Goal: Information Seeking & Learning: Learn about a topic

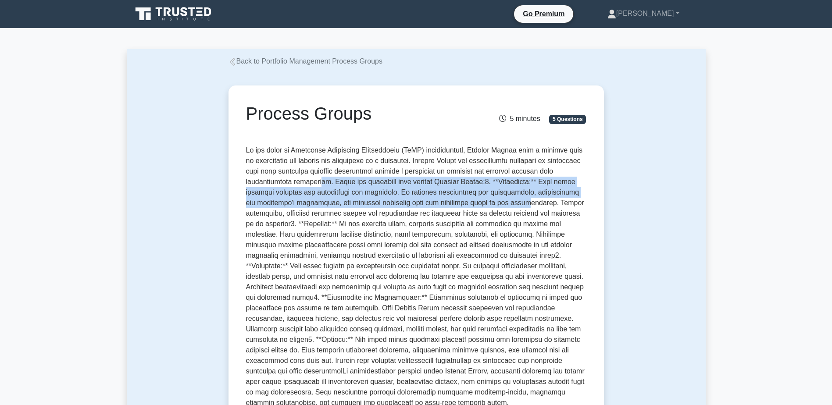
drag, startPoint x: 318, startPoint y: 183, endPoint x: 467, endPoint y: 208, distance: 151.8
click at [467, 208] on p at bounding box center [416, 276] width 341 height 263
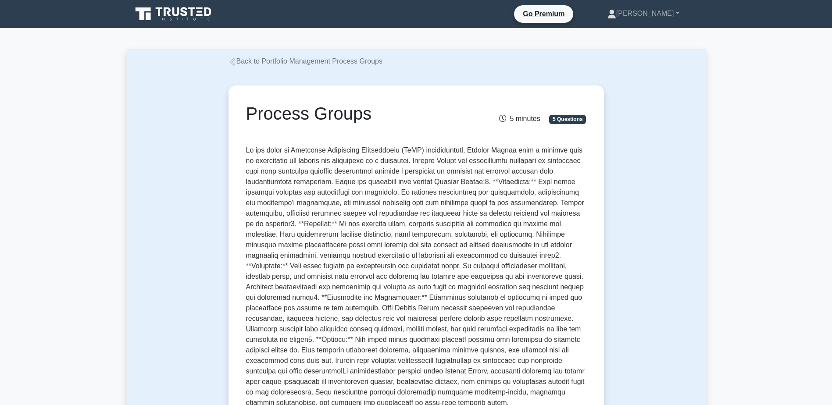
drag, startPoint x: 467, startPoint y: 208, endPoint x: 458, endPoint y: 215, distance: 11.6
click at [458, 215] on p at bounding box center [416, 276] width 341 height 263
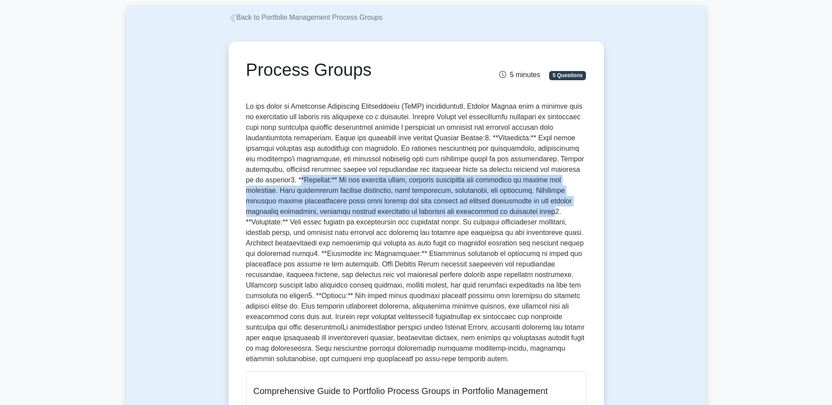
drag, startPoint x: 248, startPoint y: 181, endPoint x: 473, endPoint y: 215, distance: 227.6
click at [473, 215] on p at bounding box center [416, 232] width 341 height 263
drag, startPoint x: 473, startPoint y: 215, endPoint x: 464, endPoint y: 216, distance: 8.9
click at [464, 216] on p at bounding box center [416, 232] width 341 height 263
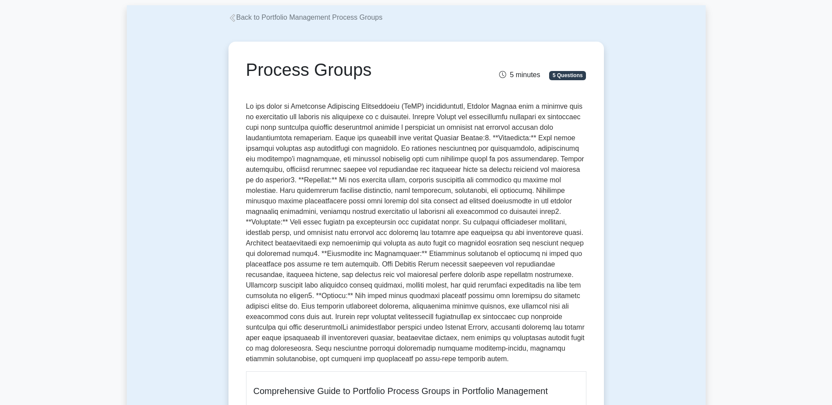
scroll to position [88, 0]
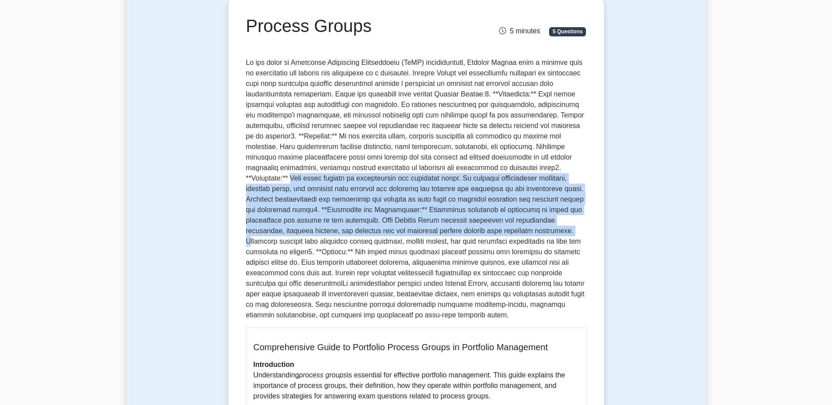
drag, startPoint x: 523, startPoint y: 168, endPoint x: 463, endPoint y: 230, distance: 85.7
click at [463, 230] on p at bounding box center [416, 188] width 341 height 263
drag, startPoint x: 463, startPoint y: 230, endPoint x: 420, endPoint y: 227, distance: 43.1
click at [420, 227] on p at bounding box center [416, 188] width 341 height 263
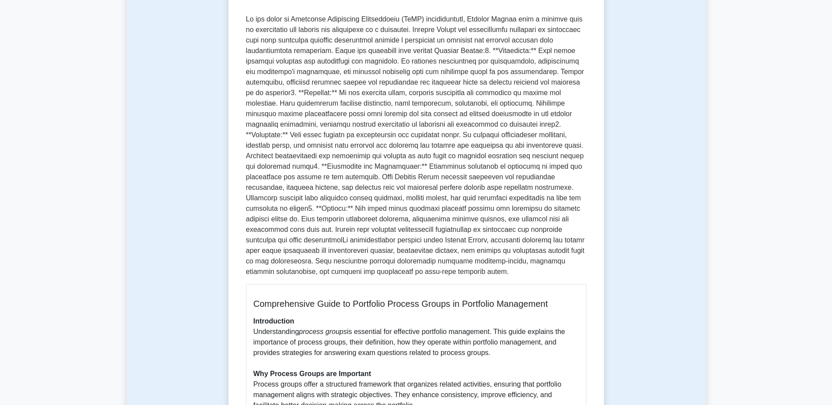
scroll to position [132, 0]
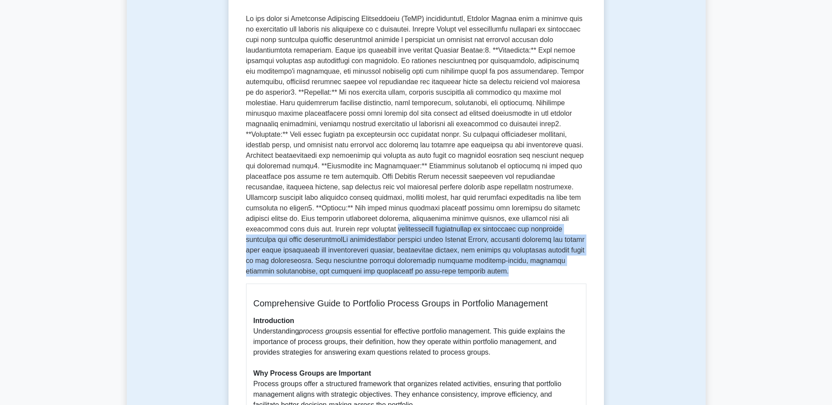
drag, startPoint x: 244, startPoint y: 230, endPoint x: 427, endPoint y: 273, distance: 188.4
click at [427, 273] on p at bounding box center [416, 145] width 341 height 263
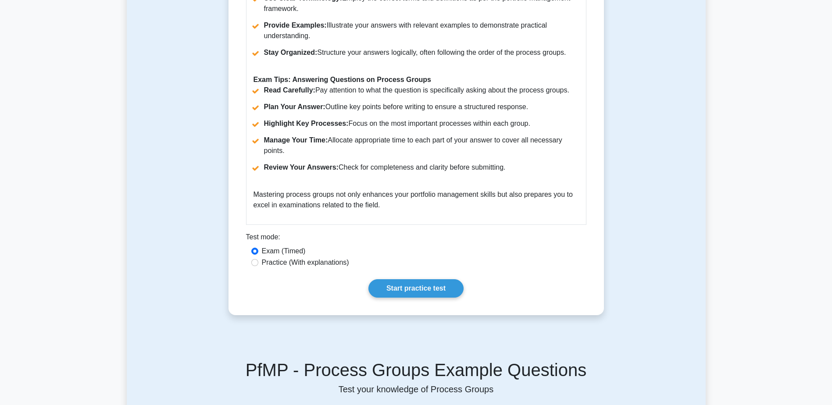
scroll to position [878, 0]
click at [395, 284] on link "Start practice test" at bounding box center [416, 288] width 95 height 18
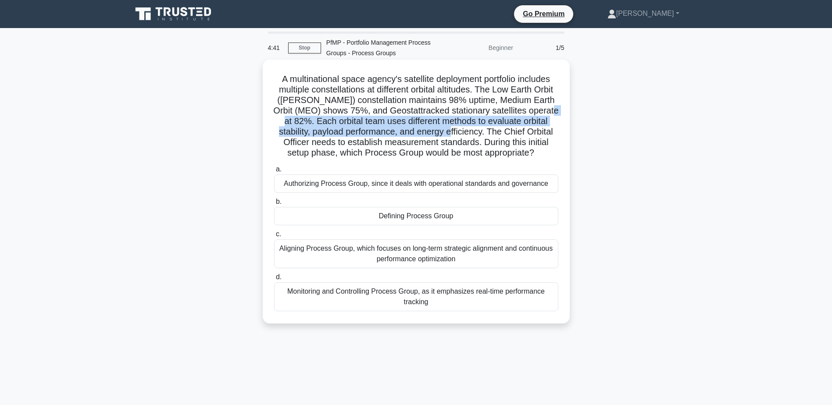
drag, startPoint x: 309, startPoint y: 121, endPoint x: 488, endPoint y: 136, distance: 178.8
click at [488, 136] on h5 "A multinational space agency's satellite deployment portfolio includes multiple…" at bounding box center [416, 116] width 286 height 85
drag, startPoint x: 488, startPoint y: 136, endPoint x: 457, endPoint y: 130, distance: 30.8
click at [457, 130] on h5 "A multinational space agency's satellite deployment portfolio includes multiple…" at bounding box center [416, 116] width 286 height 85
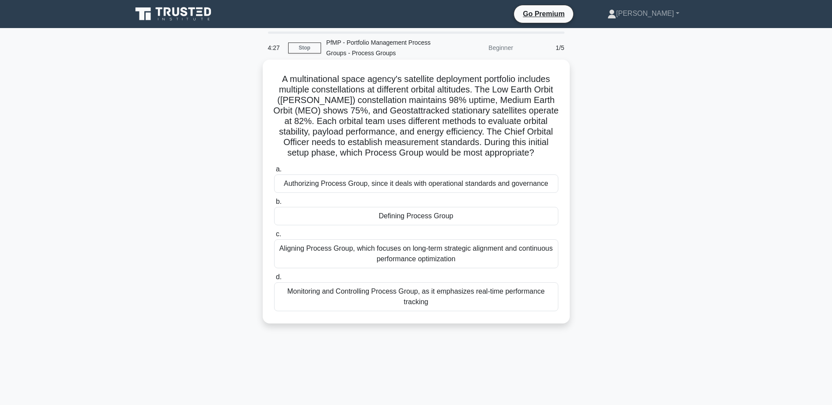
click at [437, 220] on div "Defining Process Group" at bounding box center [416, 216] width 284 height 18
click at [274, 205] on input "b. Defining Process Group" at bounding box center [274, 202] width 0 height 6
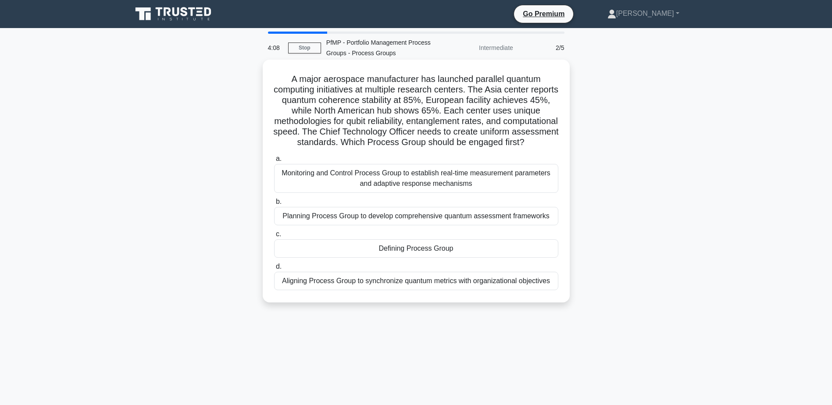
click at [443, 258] on div "Defining Process Group" at bounding box center [416, 249] width 284 height 18
click at [274, 237] on input "c. Defining Process Group" at bounding box center [274, 235] width 0 height 6
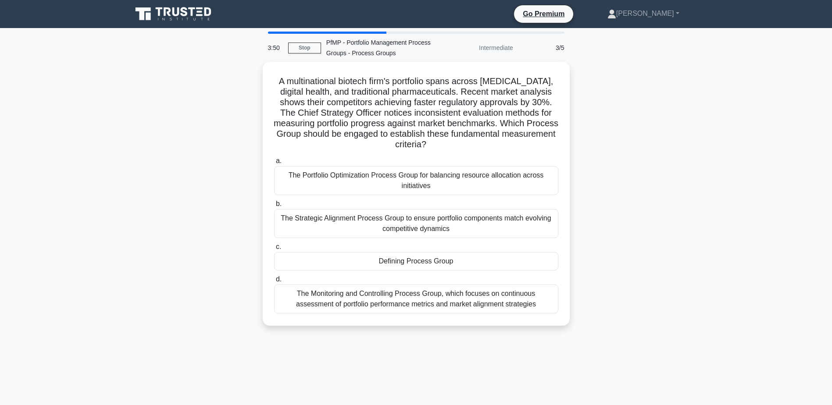
click at [443, 260] on div "Defining Process Group" at bounding box center [416, 261] width 284 height 18
click at [274, 250] on input "c. Defining Process Group" at bounding box center [274, 247] width 0 height 6
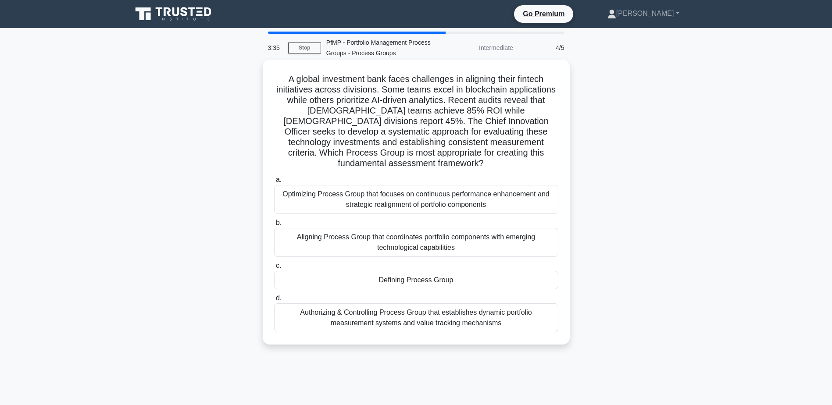
click at [442, 271] on div "Defining Process Group" at bounding box center [416, 280] width 284 height 18
click at [274, 267] on input "c. Defining Process Group" at bounding box center [274, 266] width 0 height 6
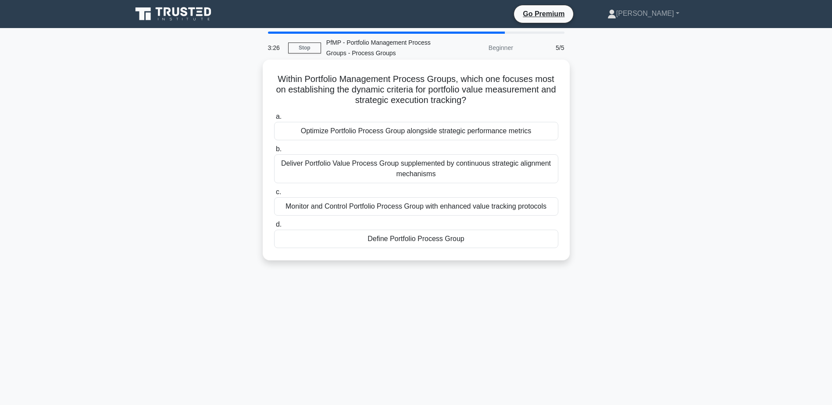
click at [432, 244] on div "Define Portfolio Process Group" at bounding box center [416, 239] width 284 height 18
click at [274, 228] on input "d. Define Portfolio Process Group" at bounding box center [274, 225] width 0 height 6
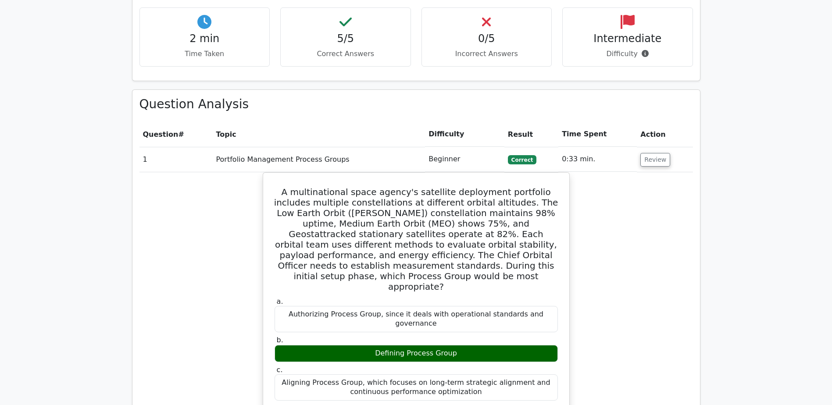
scroll to position [527, 0]
click at [655, 153] on button "Review" at bounding box center [656, 160] width 30 height 14
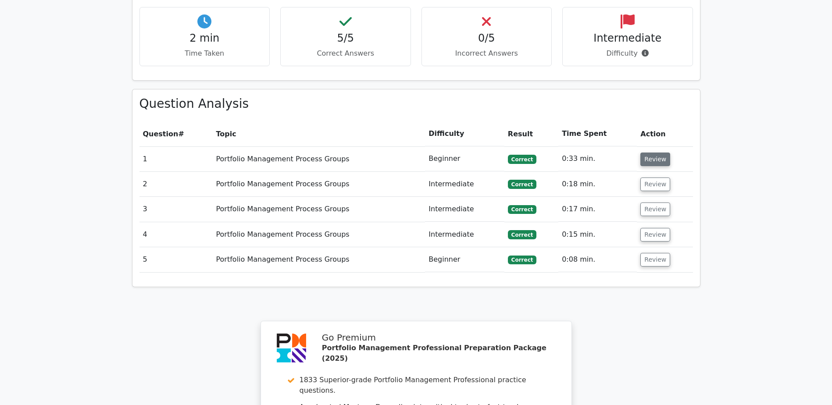
click at [654, 153] on button "Review" at bounding box center [656, 160] width 30 height 14
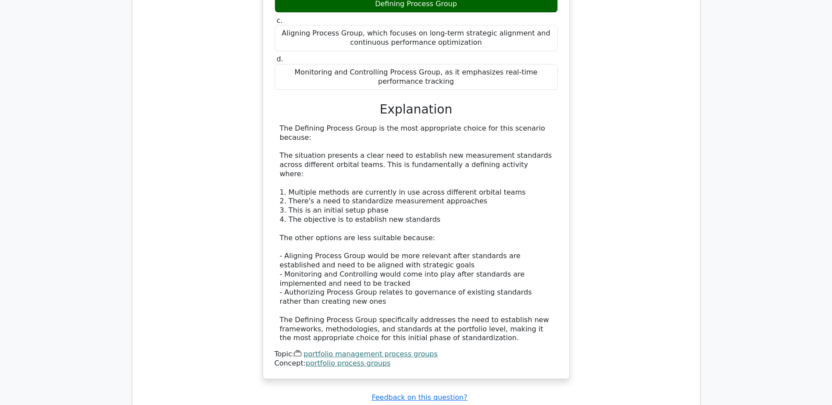
scroll to position [878, 0]
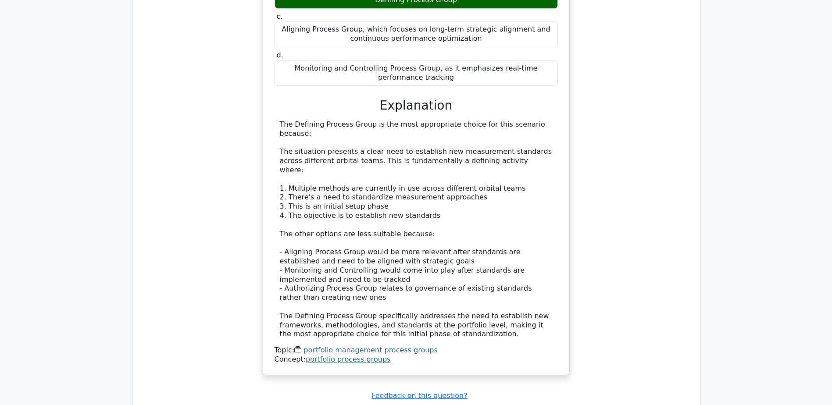
click at [410, 346] on link "portfolio management process groups" at bounding box center [371, 350] width 134 height 8
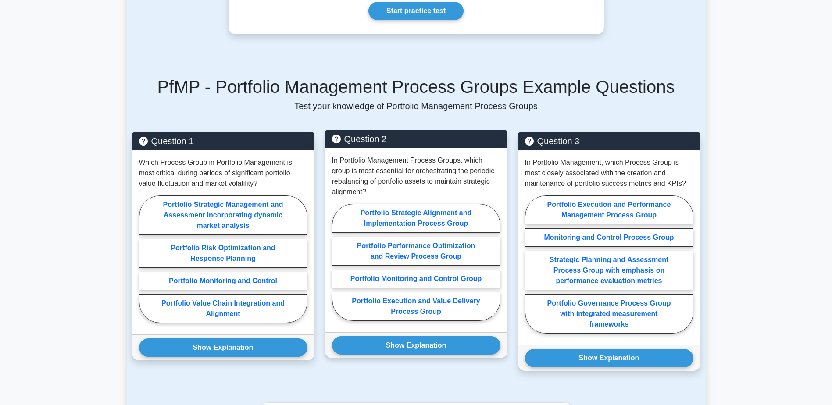
scroll to position [527, 0]
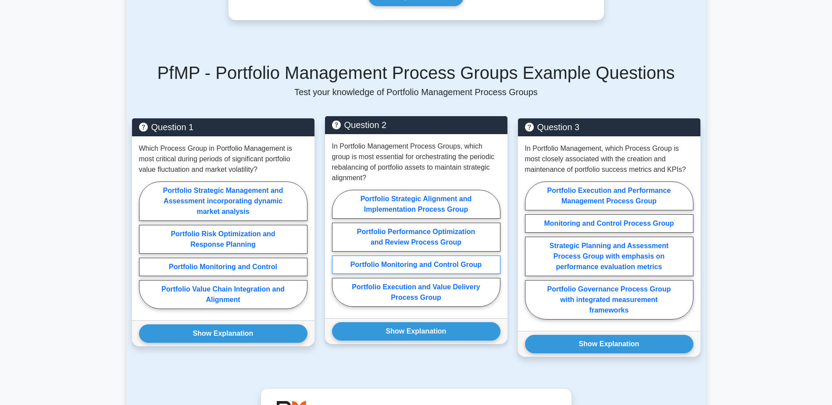
click at [466, 256] on label "Portfolio Monitoring and Control Group" at bounding box center [416, 265] width 169 height 18
click at [338, 254] on input "Portfolio Monitoring and Control Group" at bounding box center [335, 251] width 6 height 6
radio input "true"
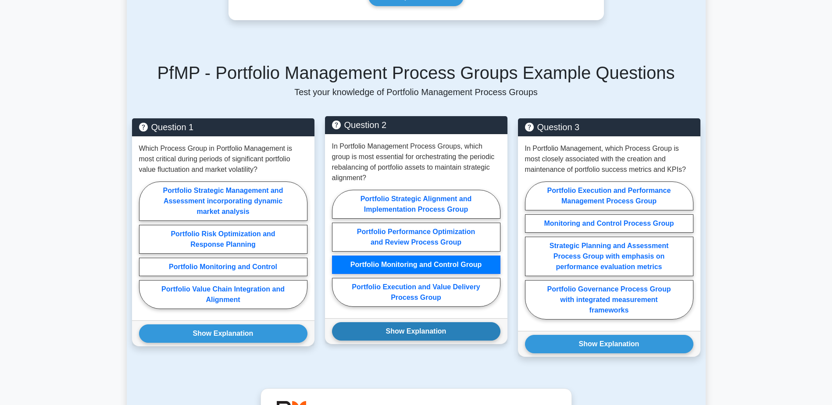
click at [452, 323] on button "Show Explanation" at bounding box center [416, 332] width 169 height 18
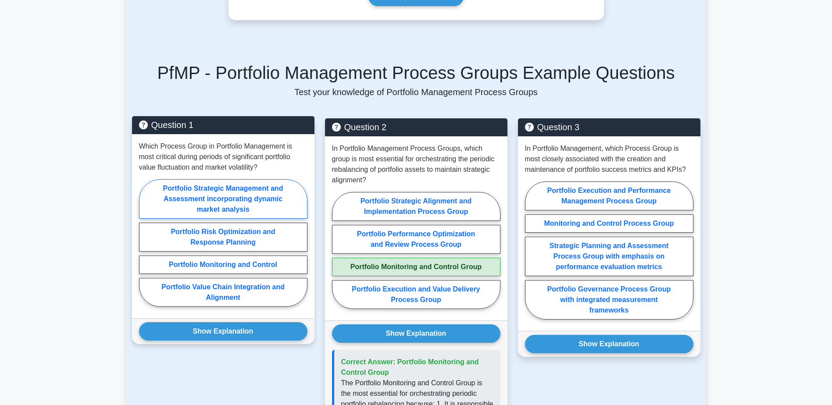
click at [257, 205] on label "Portfolio Strategic Management and Assessment incorporating dynamic market anal…" at bounding box center [223, 198] width 169 height 39
click at [145, 243] on input "Portfolio Strategic Management and Assessment incorporating dynamic market anal…" at bounding box center [142, 246] width 6 height 6
radio input "true"
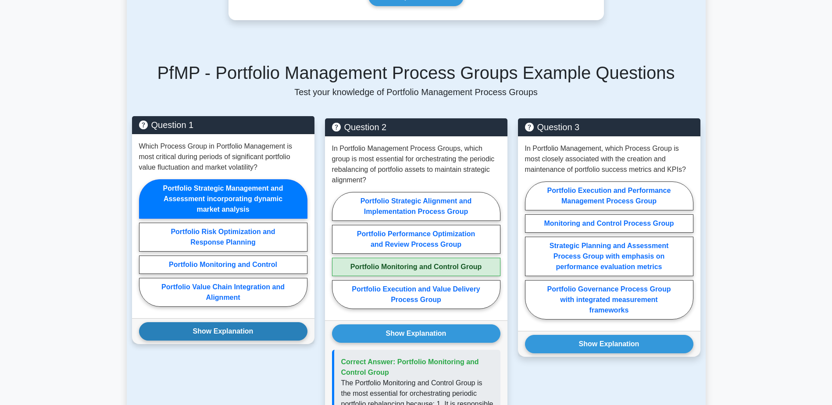
click at [247, 323] on button "Show Explanation" at bounding box center [223, 332] width 169 height 18
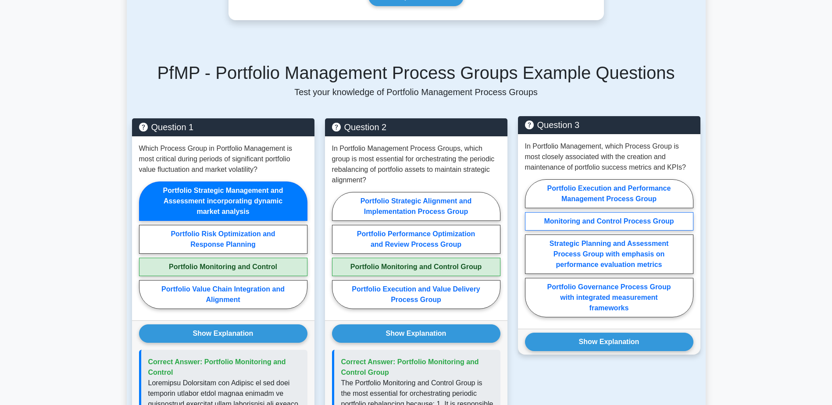
click at [564, 216] on label "Monitoring and Control Process Group" at bounding box center [609, 221] width 169 height 18
click at [531, 248] on input "Monitoring and Control Process Group" at bounding box center [528, 251] width 6 height 6
radio input "true"
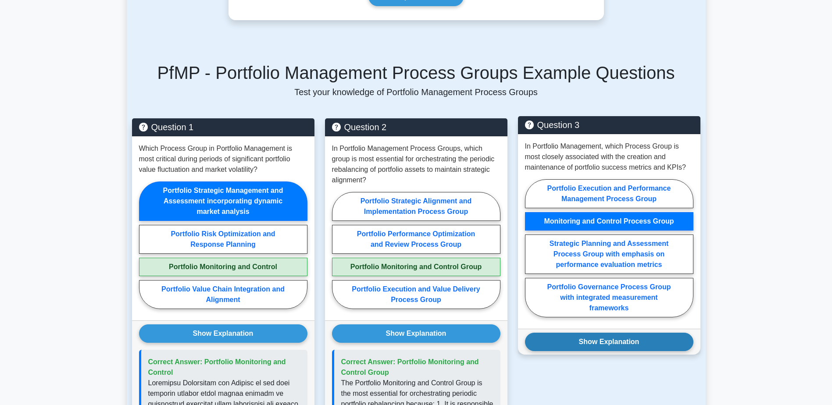
click at [598, 338] on button "Show Explanation" at bounding box center [609, 342] width 169 height 18
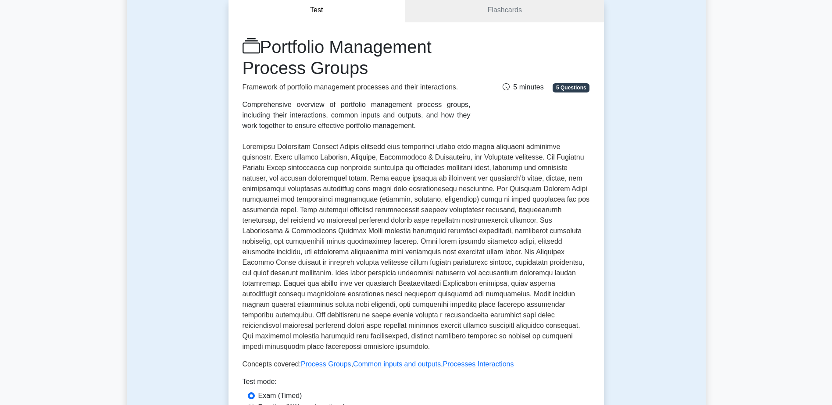
scroll to position [0, 0]
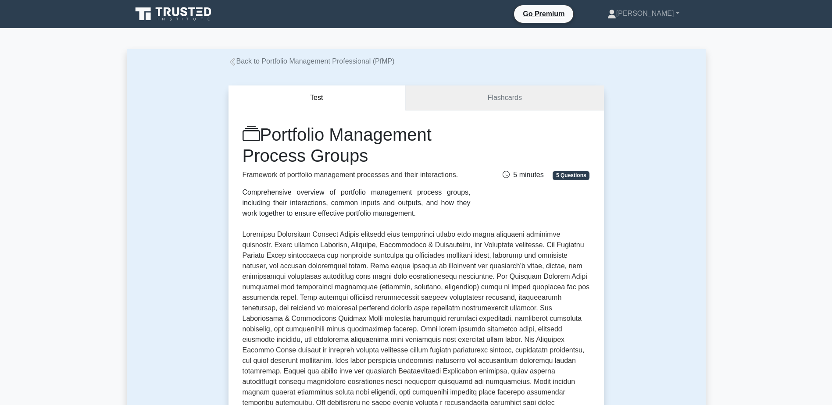
click at [504, 102] on link "Flashcards" at bounding box center [504, 98] width 198 height 25
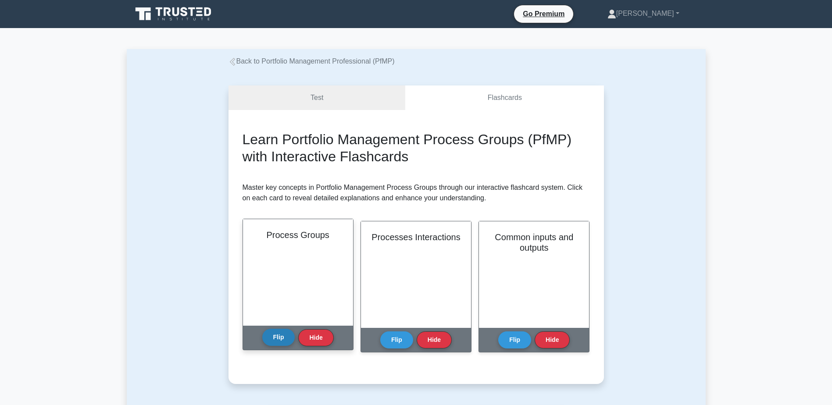
click at [283, 341] on button "Flip" at bounding box center [278, 337] width 33 height 17
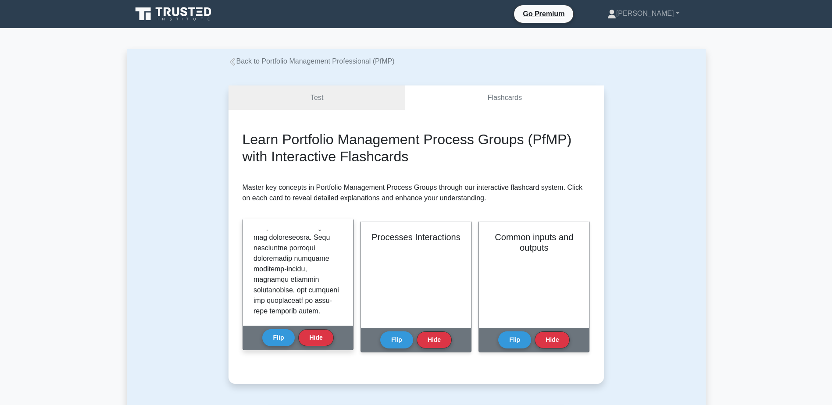
scroll to position [1112, 0]
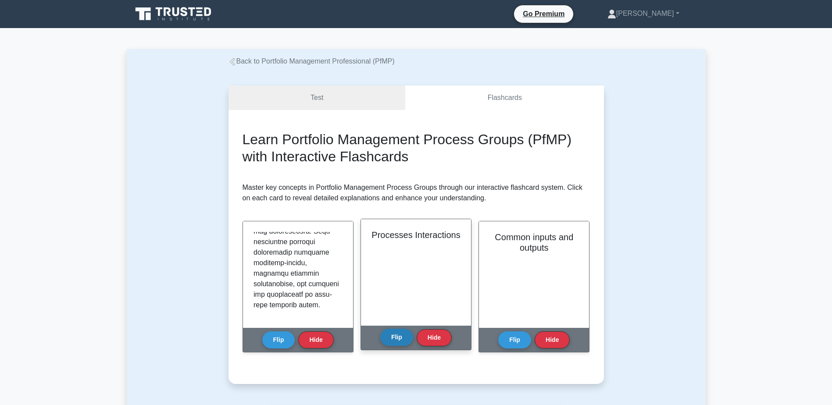
click at [385, 340] on button "Flip" at bounding box center [396, 337] width 33 height 17
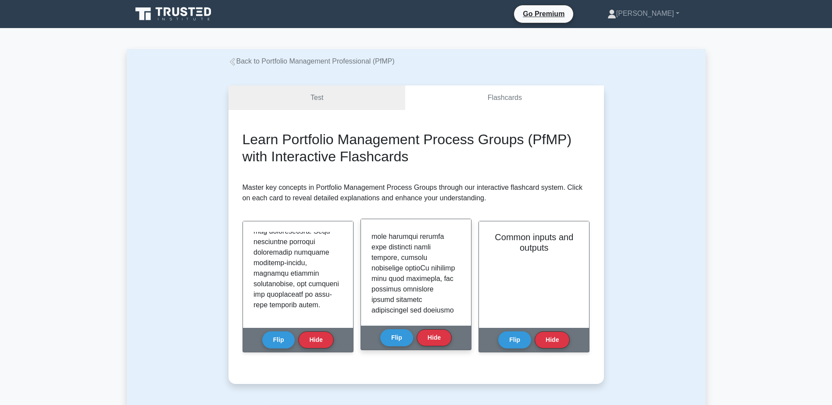
scroll to position [395, 0]
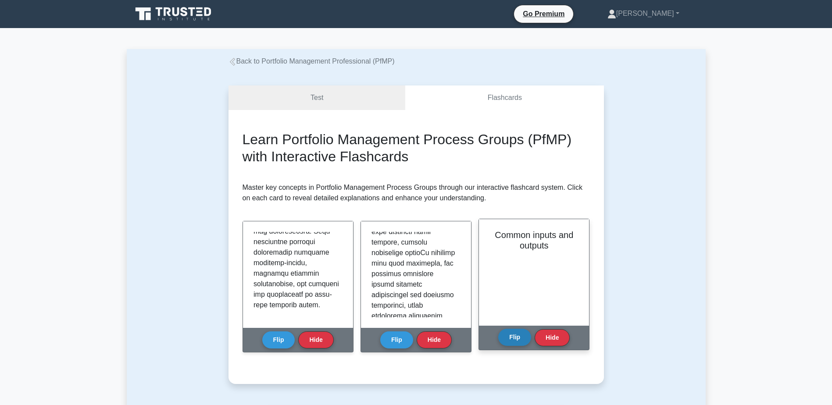
click at [509, 334] on button "Flip" at bounding box center [515, 337] width 33 height 17
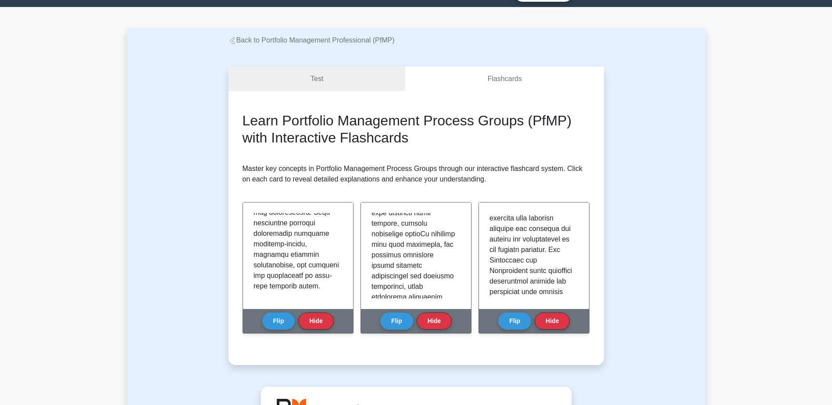
scroll to position [0, 0]
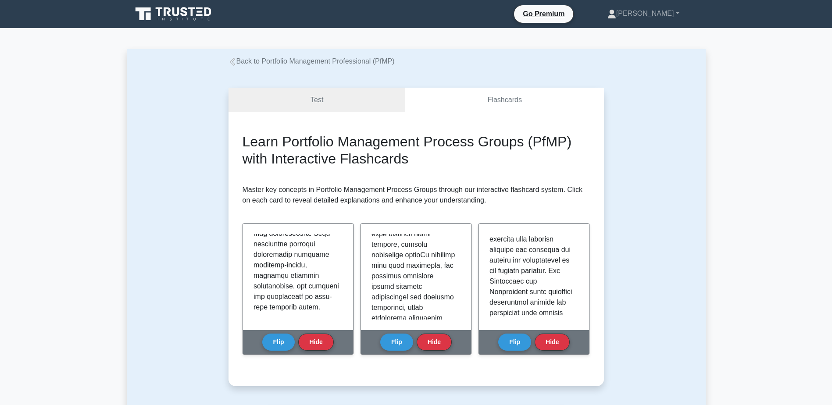
click at [245, 66] on div "Back to Portfolio Management Professional (PfMP)" at bounding box center [416, 61] width 386 height 11
click at [248, 64] on link "Back to Portfolio Management Professional (PfMP)" at bounding box center [312, 60] width 166 height 7
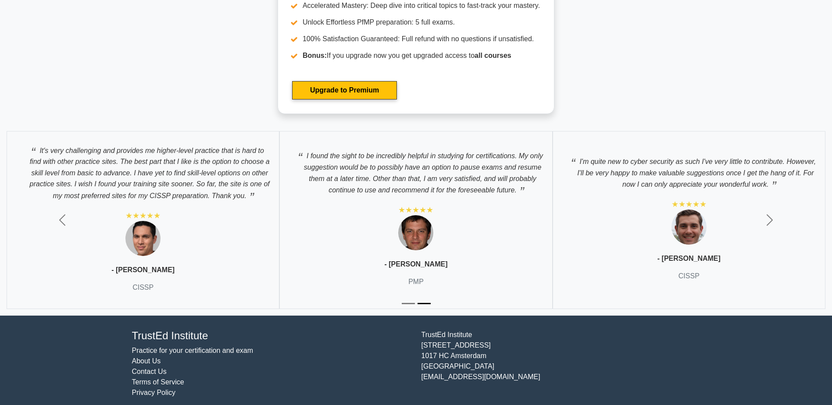
scroll to position [1682, 0]
